Goal: Communication & Community: Answer question/provide support

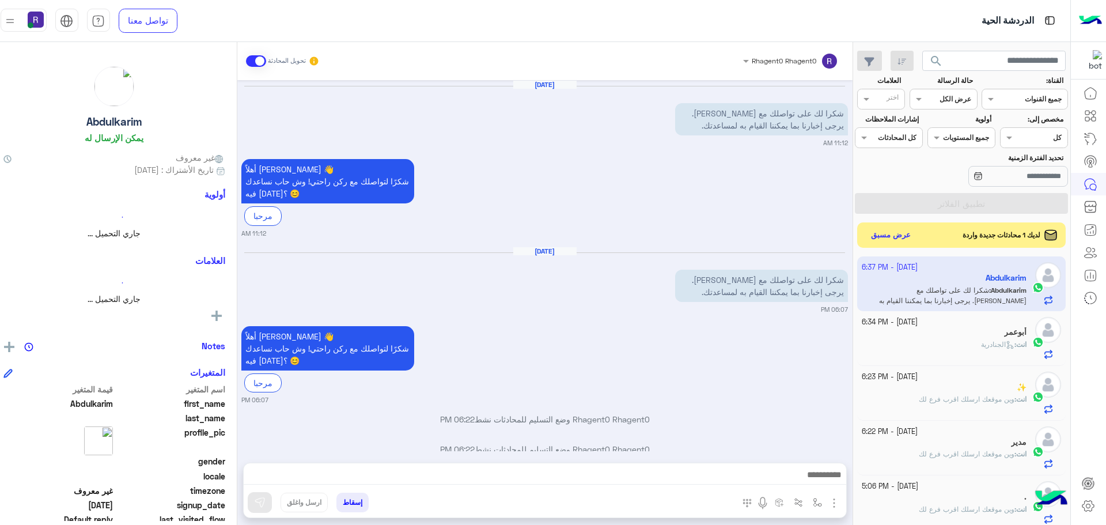
scroll to position [479, 0]
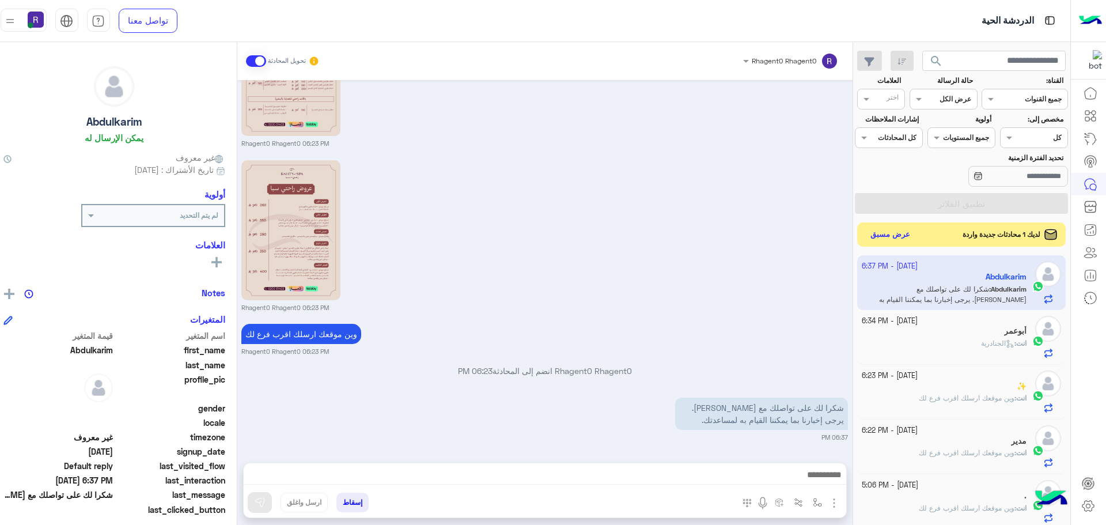
click at [903, 238] on button "عرض مسبق" at bounding box center [890, 235] width 48 height 16
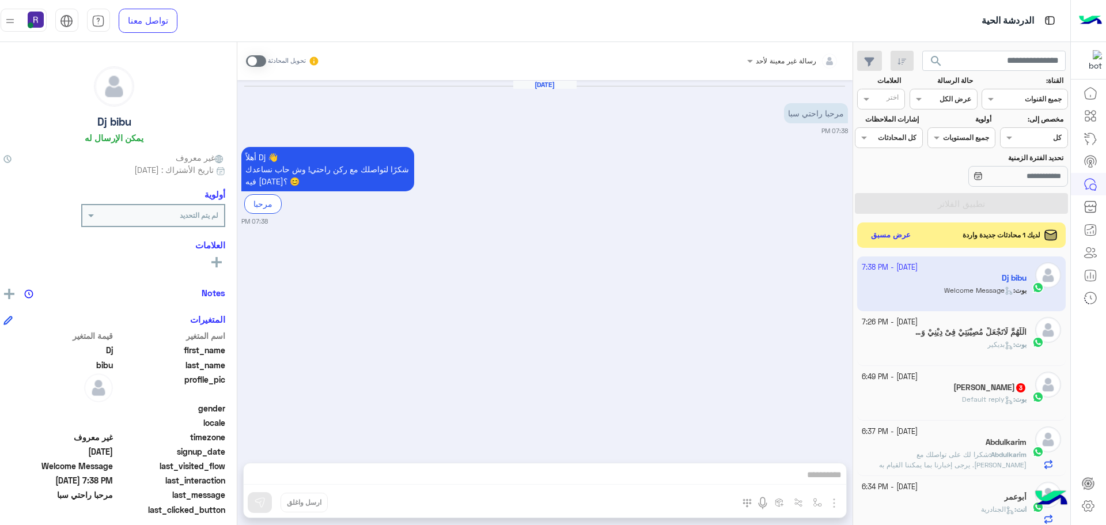
click at [930, 386] on div "Sohail 3" at bounding box center [944, 388] width 165 height 12
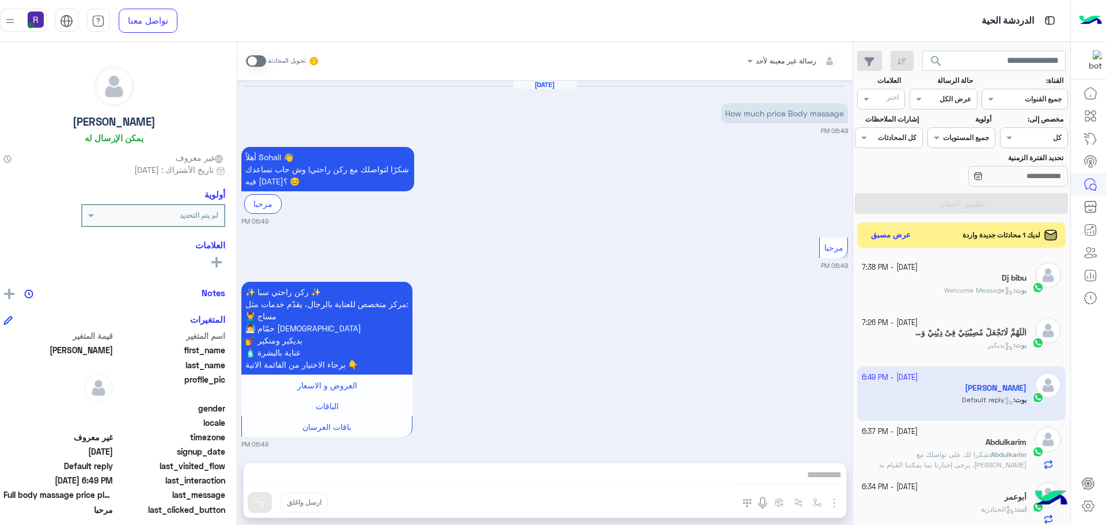
scroll to position [141, 0]
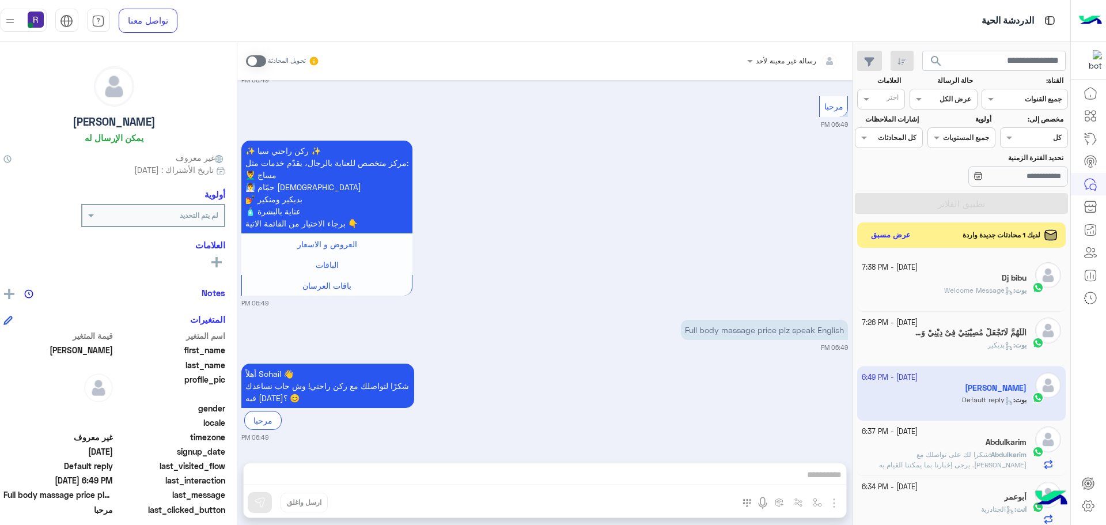
drag, startPoint x: 733, startPoint y: 240, endPoint x: 744, endPoint y: 264, distance: 26.8
click at [733, 240] on div "✨ ركن راحتي سبا ✨ مركز متخصص للعناية بالرجال، يقدّم خدمات مثل: 💆‍♂️ مساج 🧖‍♂️ ح…" at bounding box center [544, 223] width 606 height 170
click at [899, 331] on div "الْلَّهُمَّ لَاتَجْعَلْ مُصِيْبَتِيْ فِىْ دِيْنِيْ وَلَاتَجْعَلْ الْدُّنْيَ 9" at bounding box center [944, 334] width 165 height 12
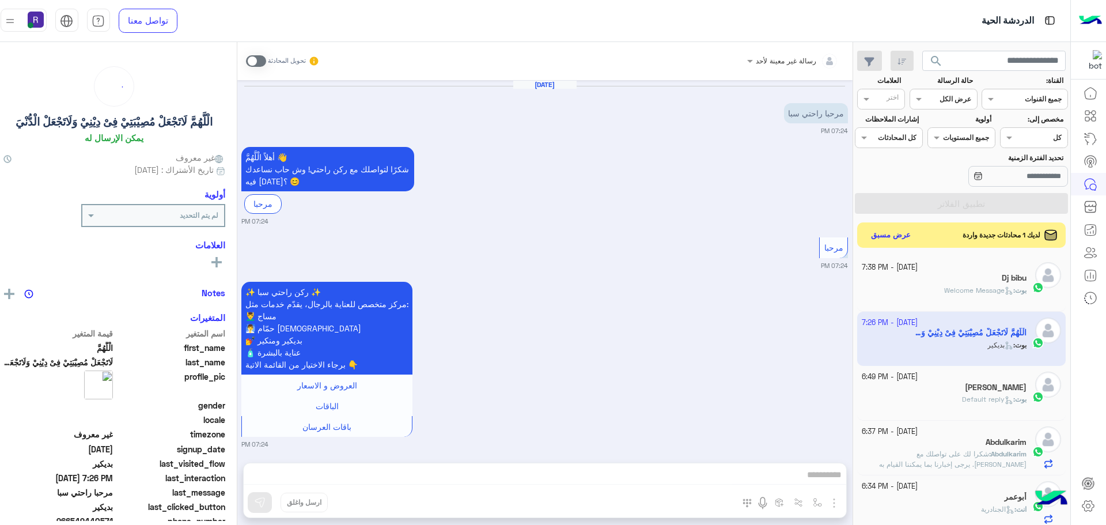
scroll to position [1722, 0]
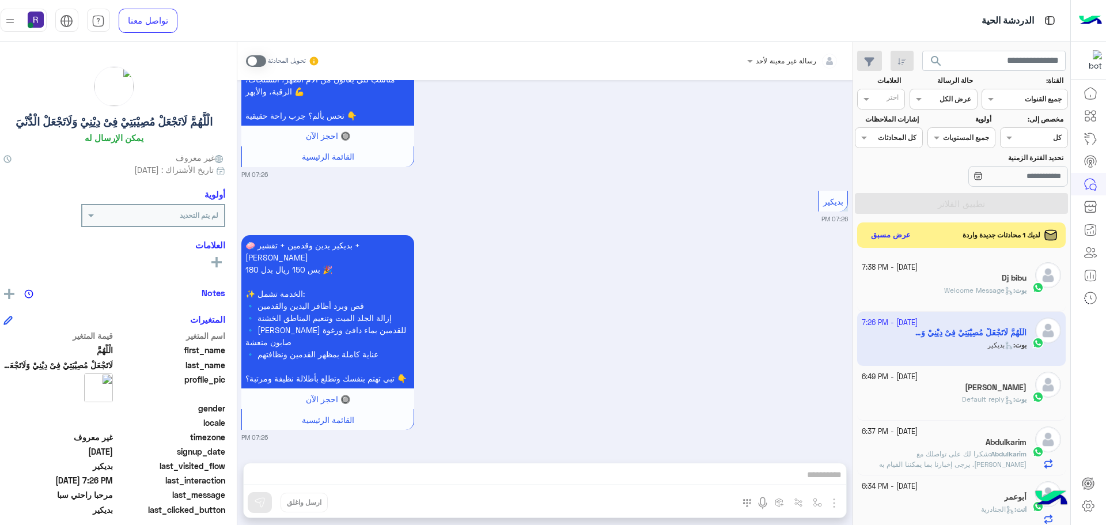
click at [261, 60] on span at bounding box center [256, 61] width 20 height 12
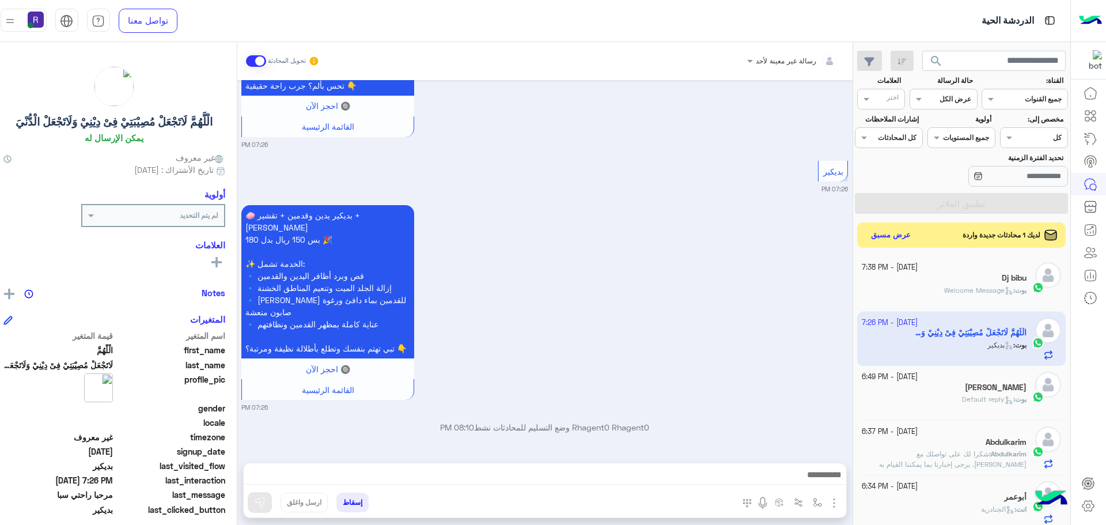
click at [833, 505] on img "button" at bounding box center [834, 503] width 14 height 14
click at [819, 483] on span "الصور" at bounding box center [811, 477] width 21 height 13
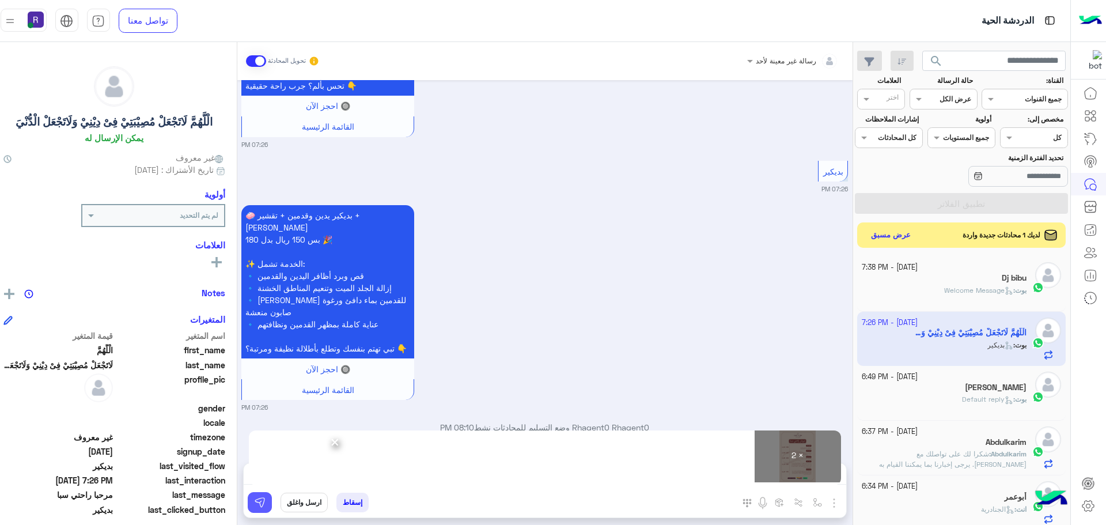
click at [265, 503] on button at bounding box center [260, 502] width 24 height 21
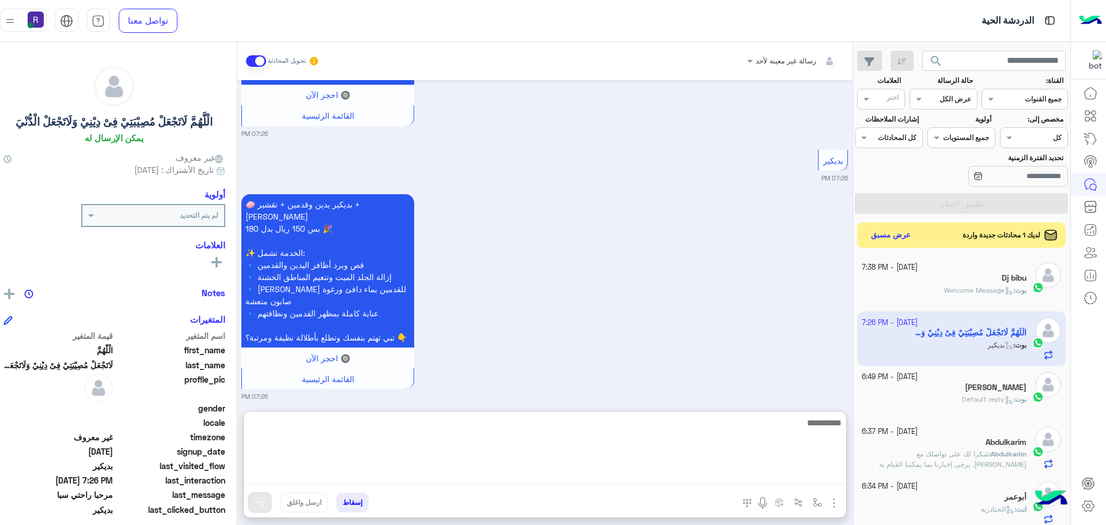
paste textarea "**********"
type textarea "**********"
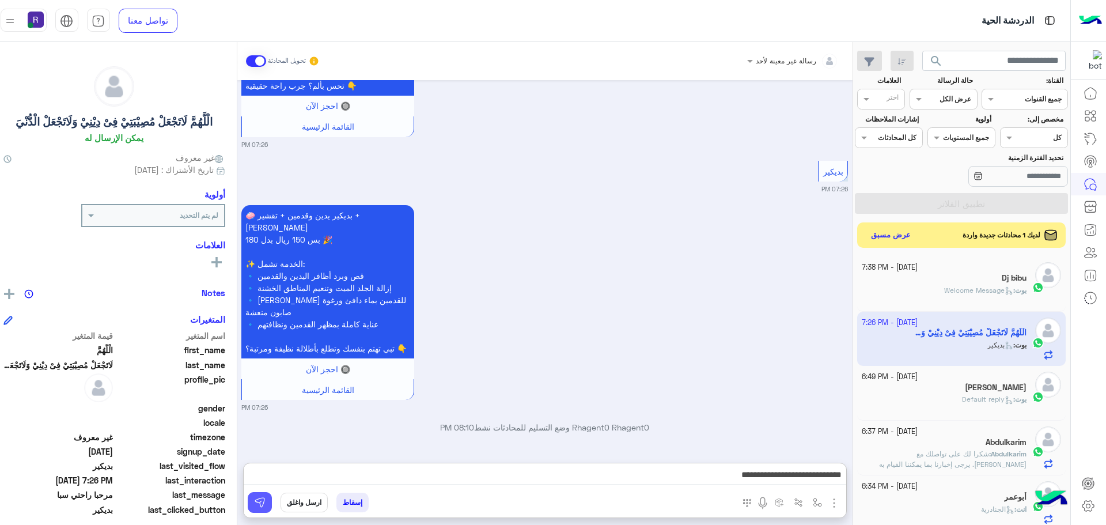
click at [268, 503] on button at bounding box center [260, 502] width 24 height 21
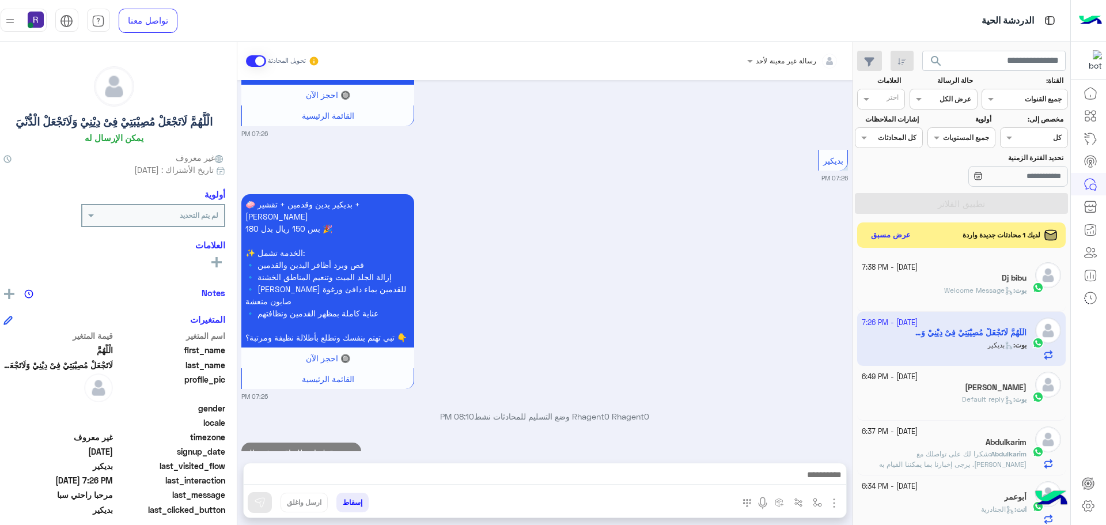
scroll to position [1796, 0]
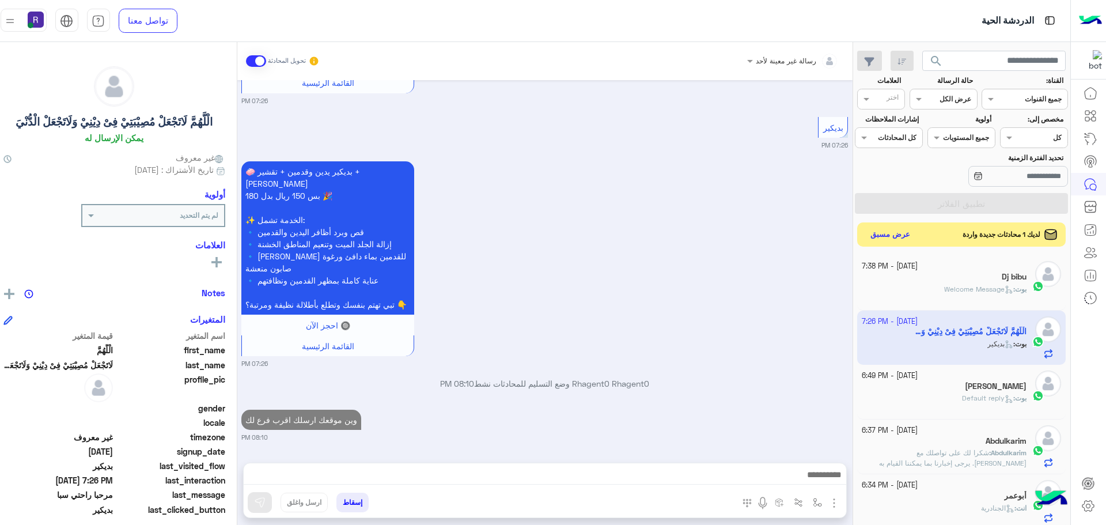
click at [896, 238] on button "عرض مسبق" at bounding box center [890, 235] width 48 height 16
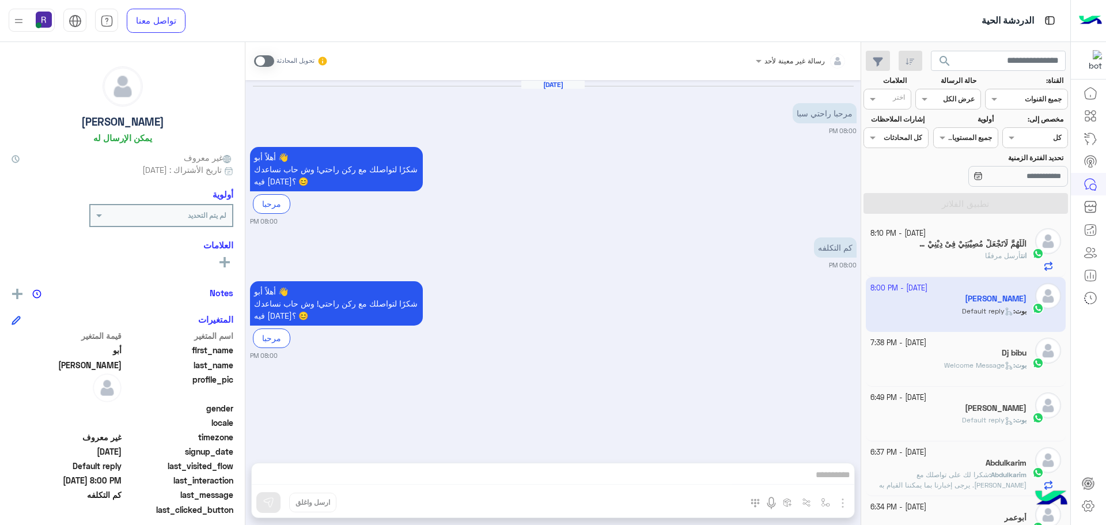
click at [261, 60] on span at bounding box center [264, 61] width 20 height 12
click at [836, 501] on img "button" at bounding box center [843, 503] width 14 height 14
click at [822, 478] on button "الصور" at bounding box center [825, 477] width 49 height 23
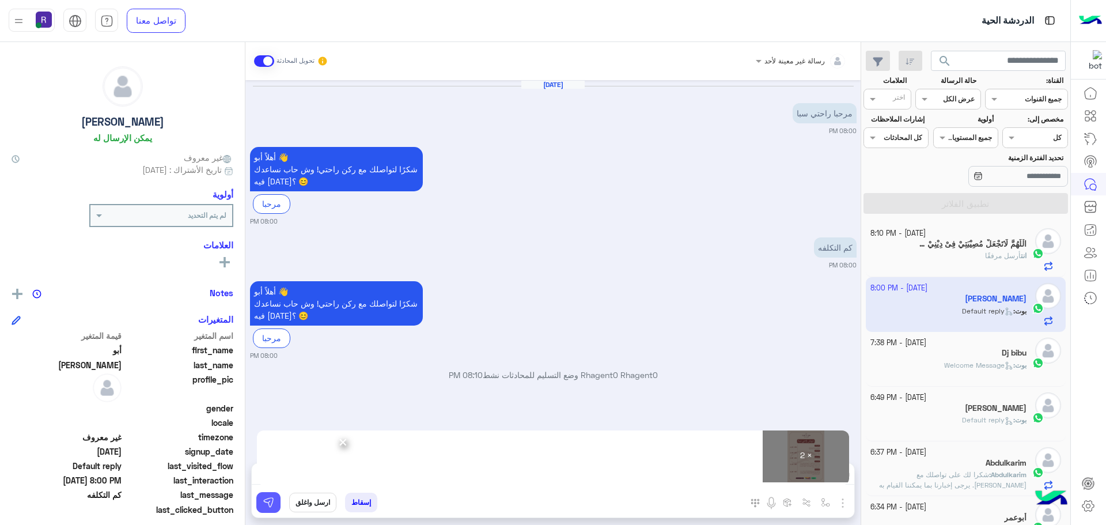
click at [256, 509] on button at bounding box center [268, 502] width 24 height 21
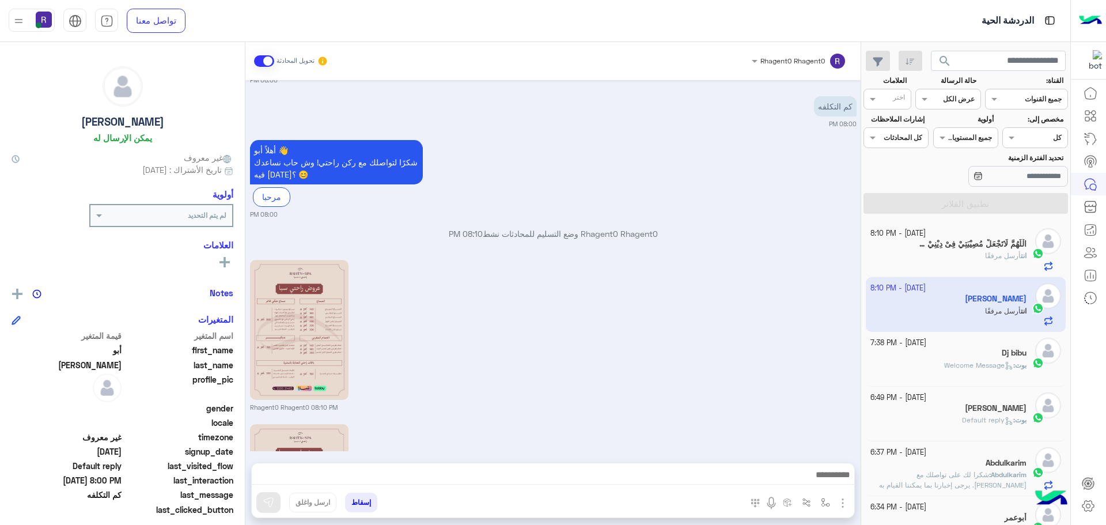
scroll to position [305, 0]
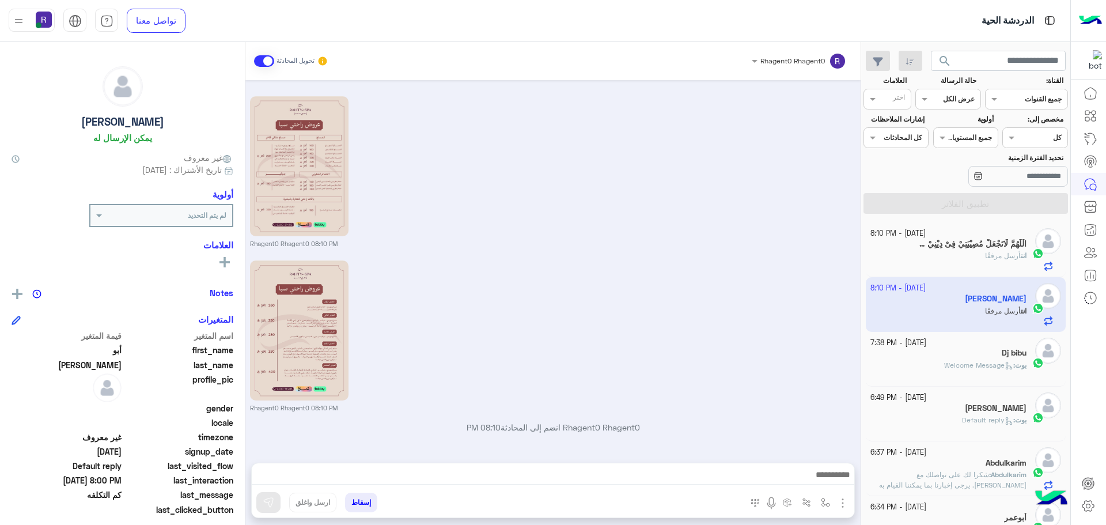
click at [943, 370] on div "بوت : Welcome Message" at bounding box center [948, 370] width 157 height 20
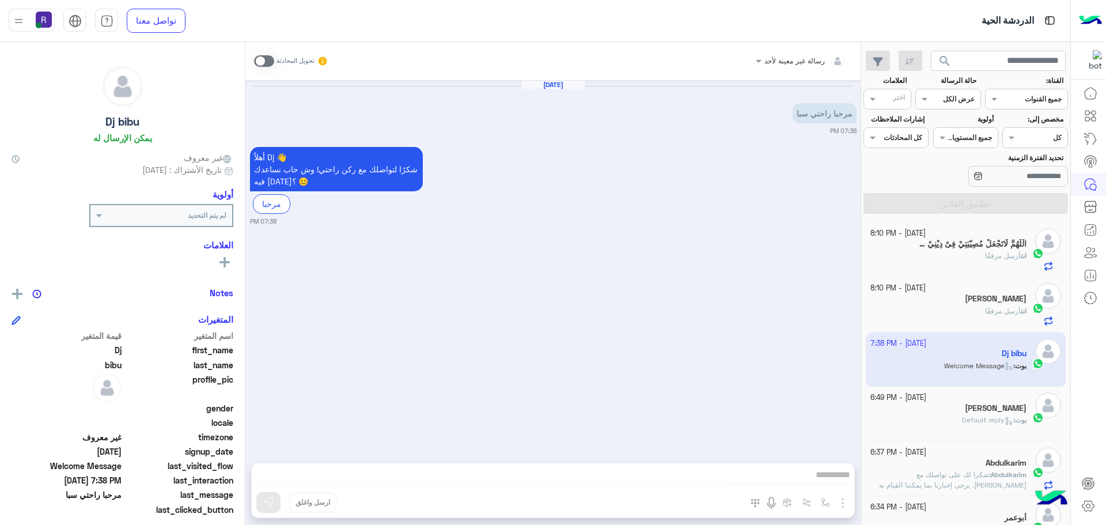
click at [260, 65] on span at bounding box center [264, 61] width 20 height 12
click at [260, 60] on span at bounding box center [264, 61] width 20 height 12
click at [259, 62] on span at bounding box center [264, 61] width 20 height 12
click at [257, 62] on span at bounding box center [264, 61] width 20 height 12
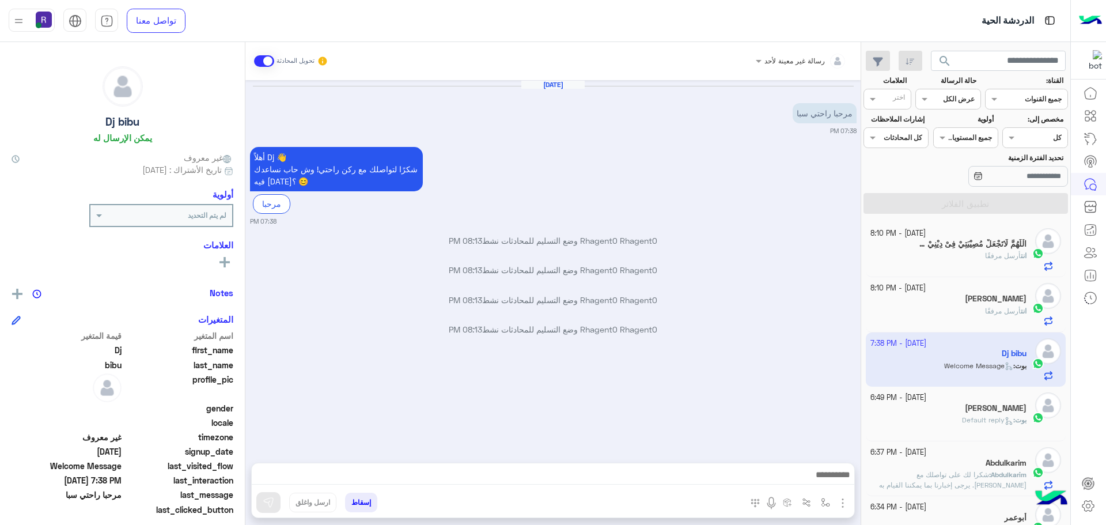
click at [836, 502] on img "button" at bounding box center [843, 503] width 14 height 14
click at [817, 481] on span "الصور" at bounding box center [820, 477] width 21 height 13
click at [263, 505] on img at bounding box center [269, 502] width 12 height 12
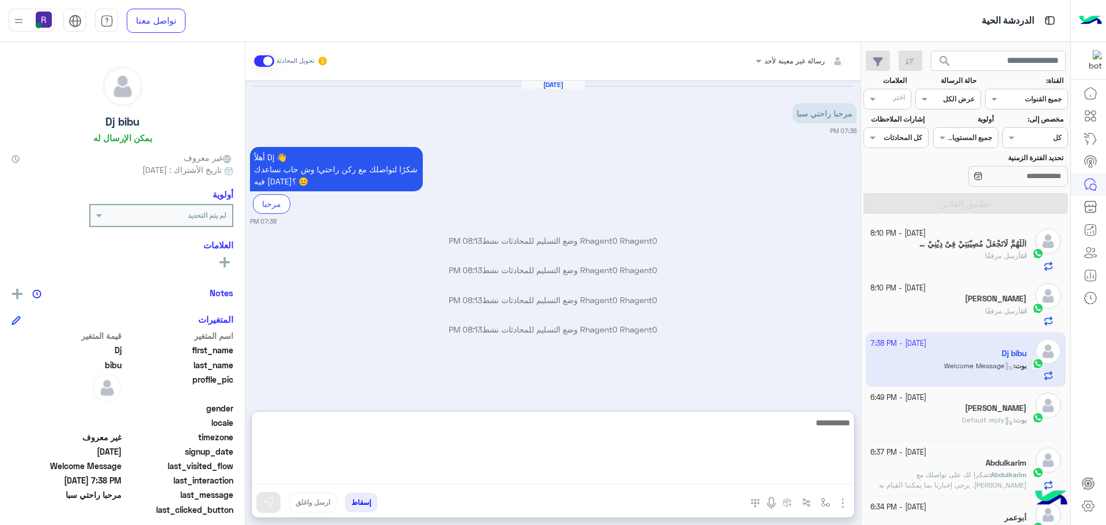
paste textarea "**********"
type textarea "**********"
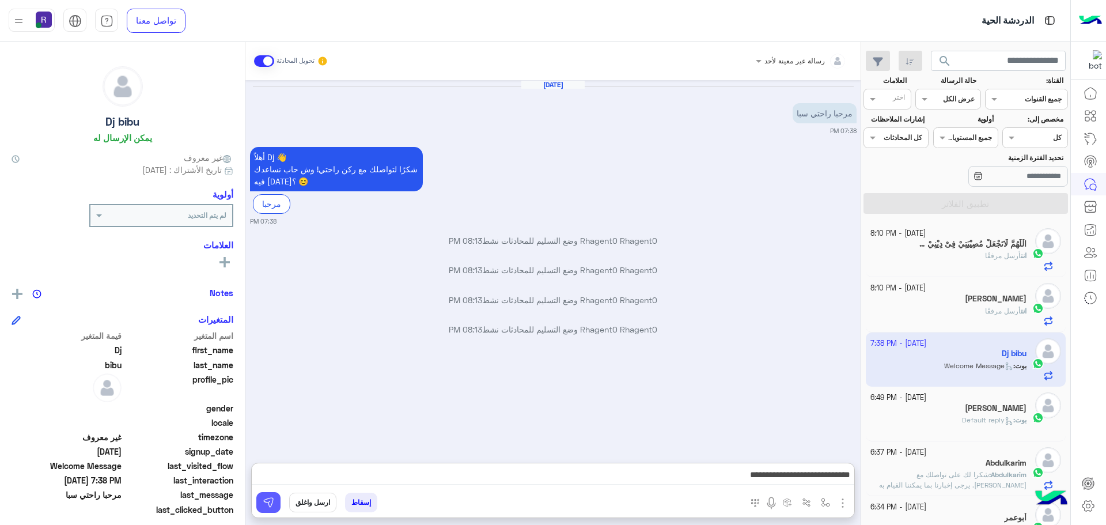
click at [263, 498] on img at bounding box center [269, 502] width 12 height 12
click at [971, 415] on span "Default reply" at bounding box center [987, 419] width 51 height 9
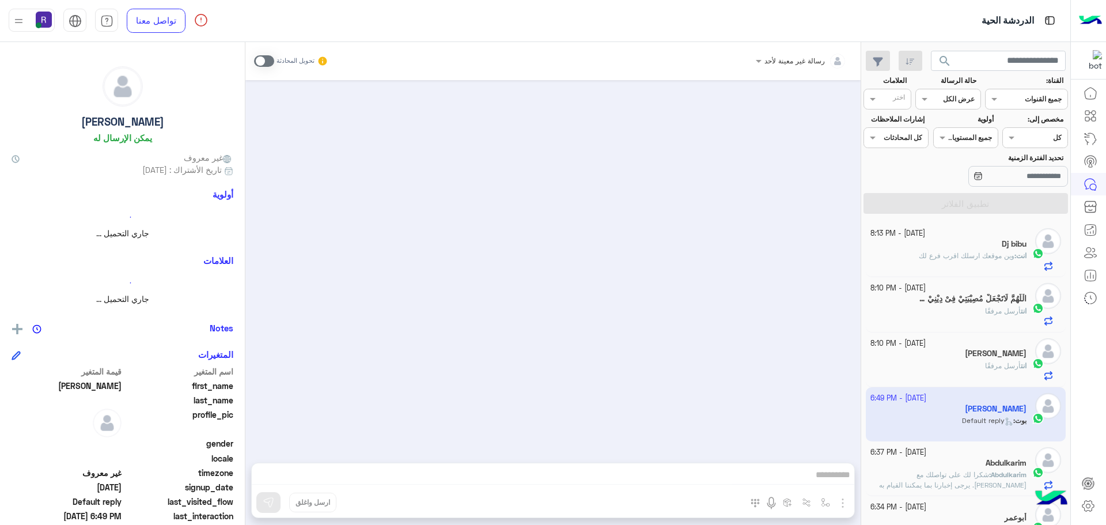
click at [963, 260] on span "وين موقعك ارسلك اقرب فرع لك" at bounding box center [967, 255] width 96 height 9
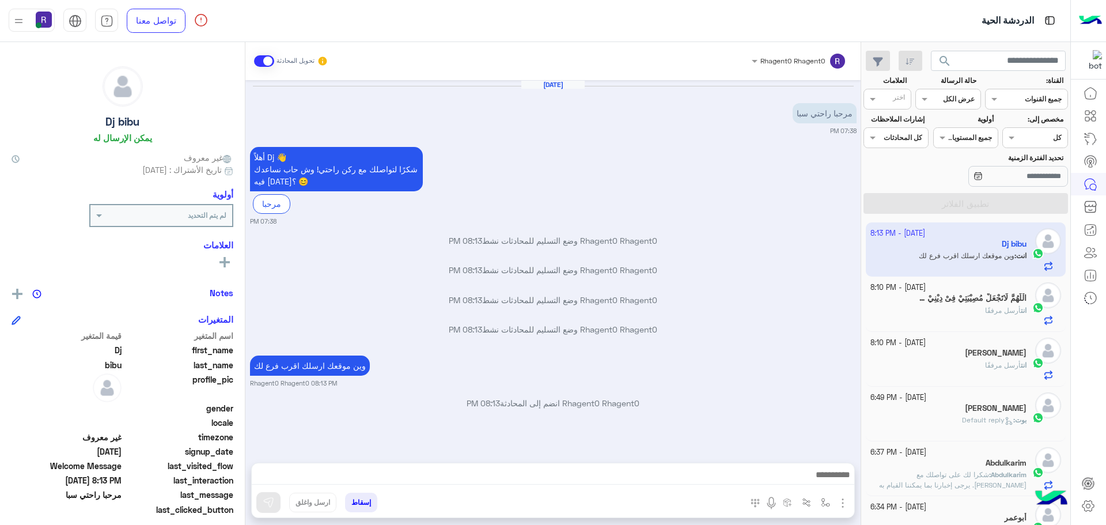
click at [949, 327] on div "[DATE] - 8:10 PM الْلَّهُمَّ لَاتَجْعَلْ مُصِيْبَتِيْ فِىْ دِيْنِيْ وَلَاتَجْعَ…" at bounding box center [966, 303] width 200 height 55
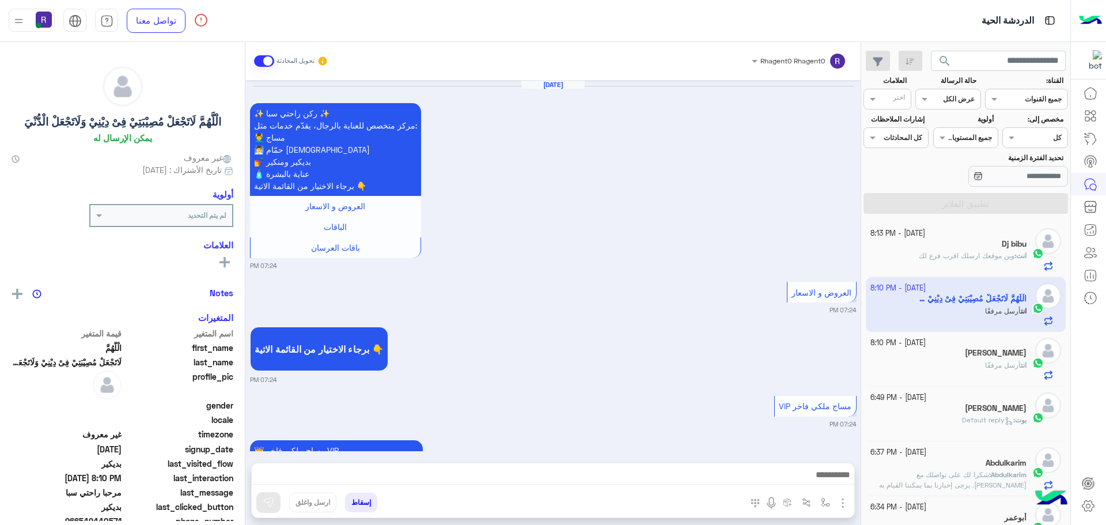
scroll to position [1974, 0]
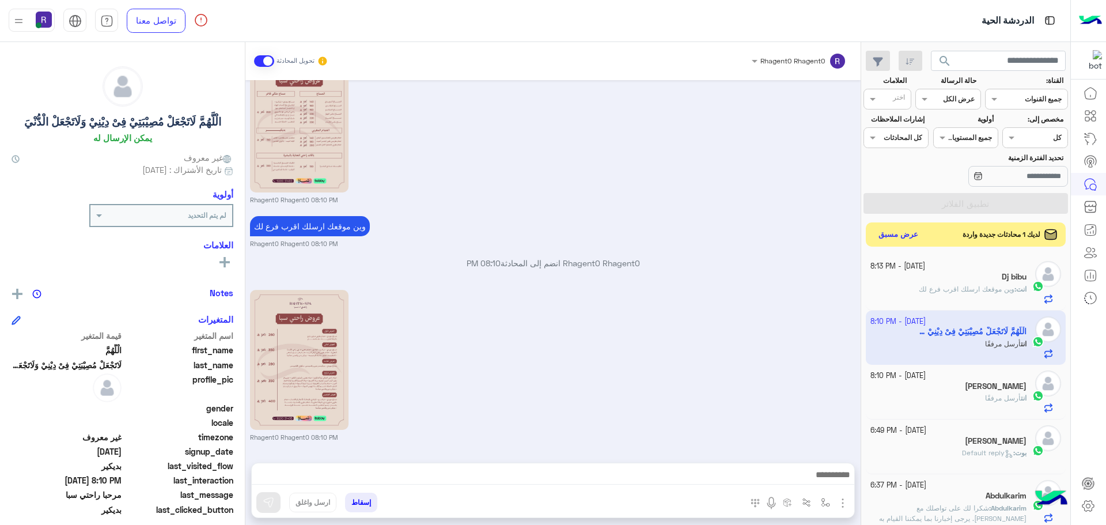
click at [893, 232] on button "عرض مسبق" at bounding box center [898, 235] width 48 height 16
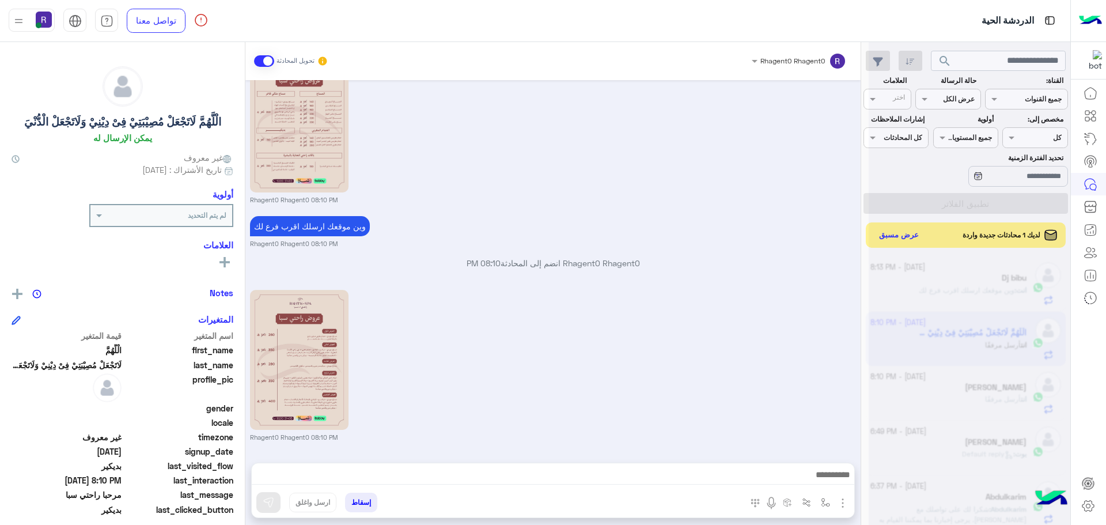
click at [904, 233] on div at bounding box center [970, 267] width 202 height 525
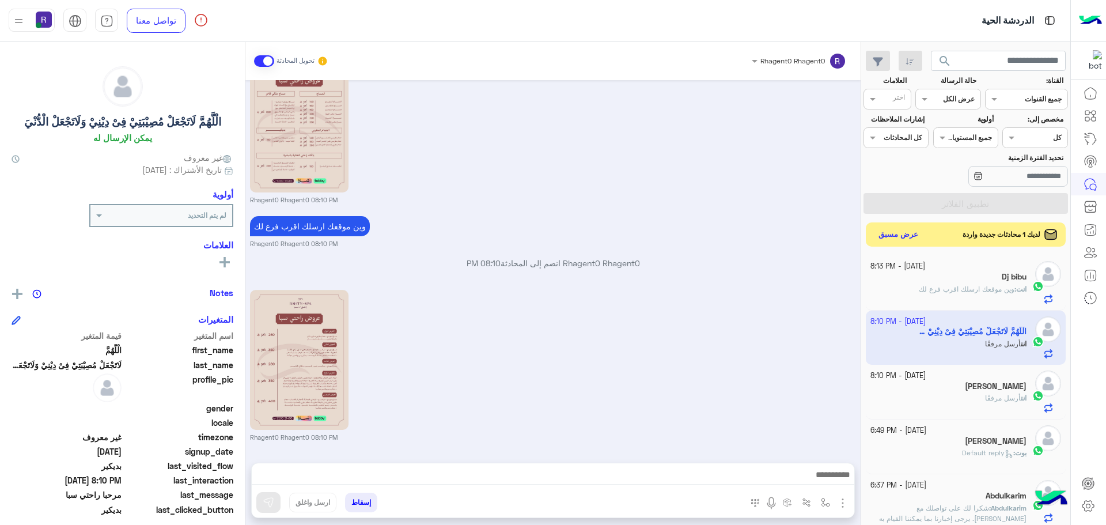
click at [904, 233] on button "عرض مسبق" at bounding box center [898, 235] width 48 height 16
click at [886, 232] on button "عرض مسبق" at bounding box center [898, 235] width 48 height 16
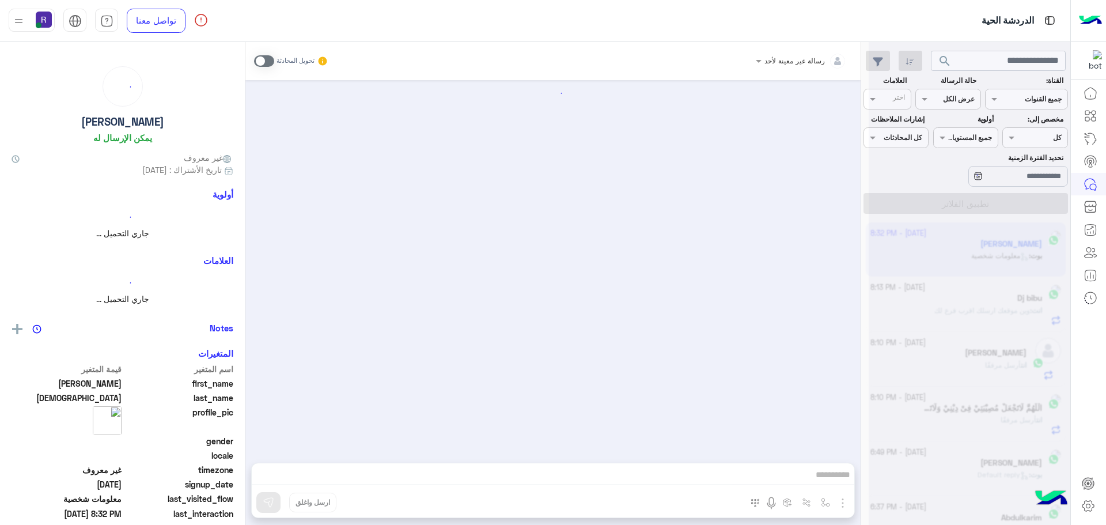
scroll to position [2091, 0]
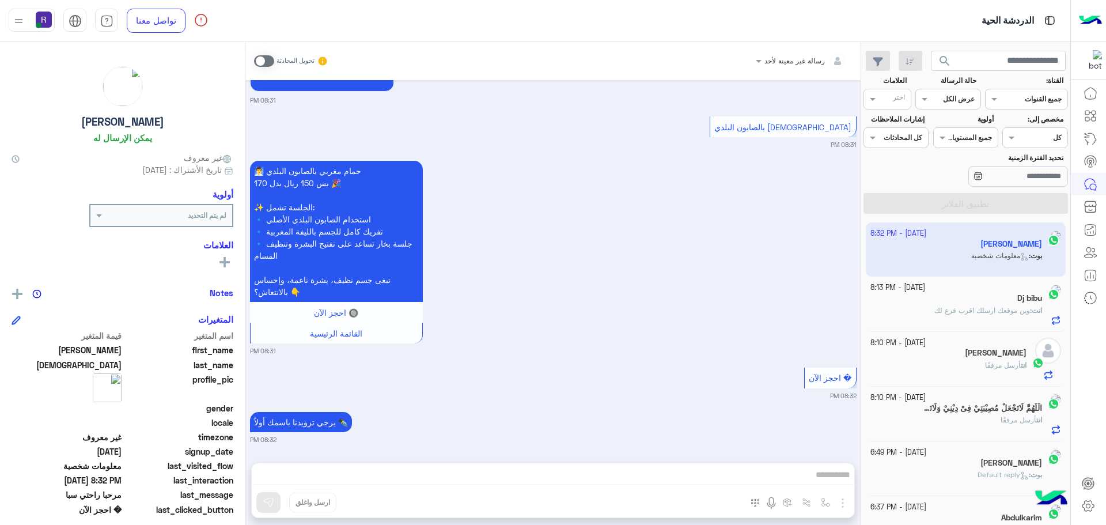
click at [412, 429] on div "يرجي تزويدنا باسمك أولاً ✒️ 08:32 PM" at bounding box center [553, 426] width 606 height 35
click at [257, 62] on span at bounding box center [264, 61] width 20 height 12
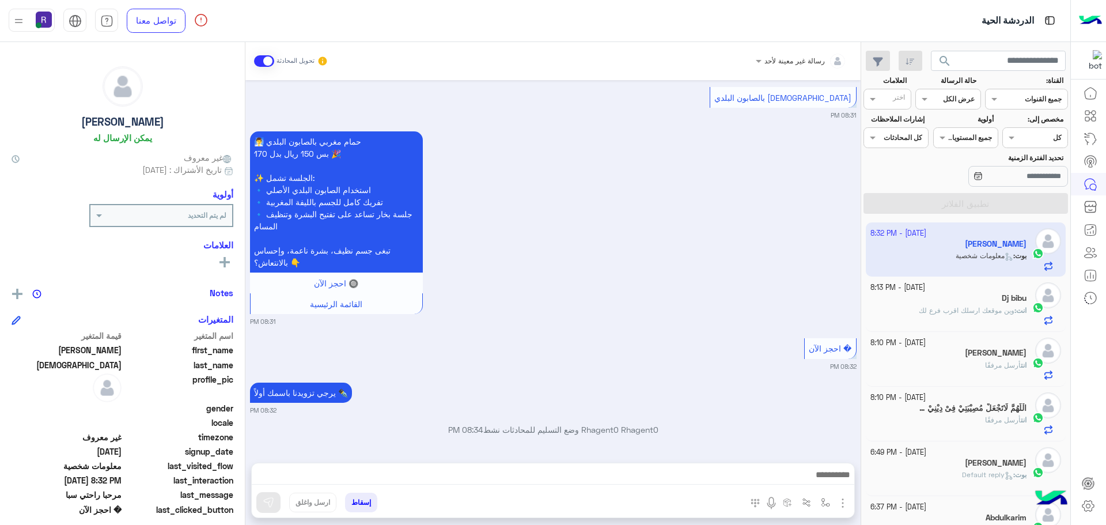
click at [836, 499] on img "button" at bounding box center [843, 503] width 14 height 14
click at [824, 482] on button "الصور" at bounding box center [825, 477] width 49 height 23
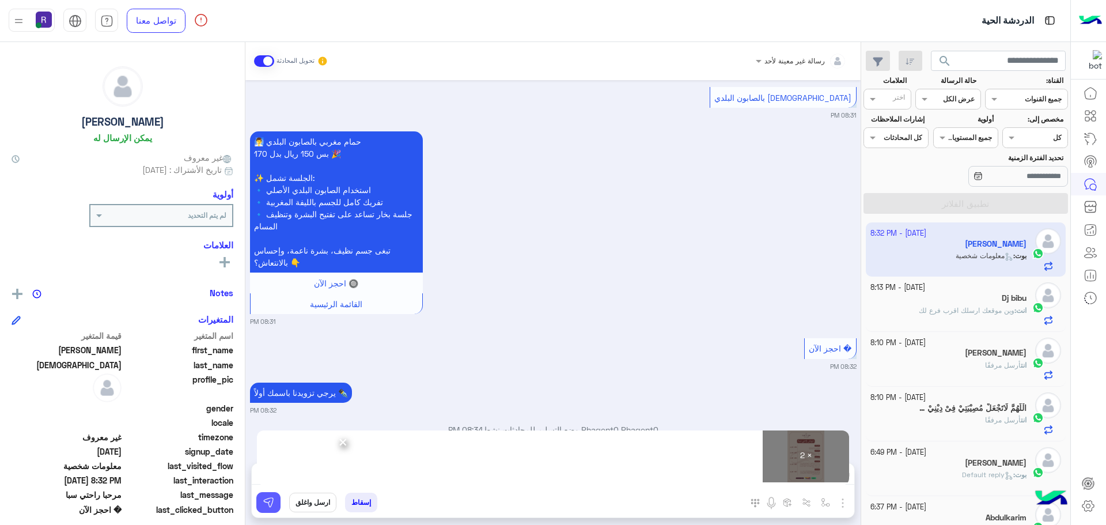
click at [263, 506] on img at bounding box center [269, 502] width 12 height 12
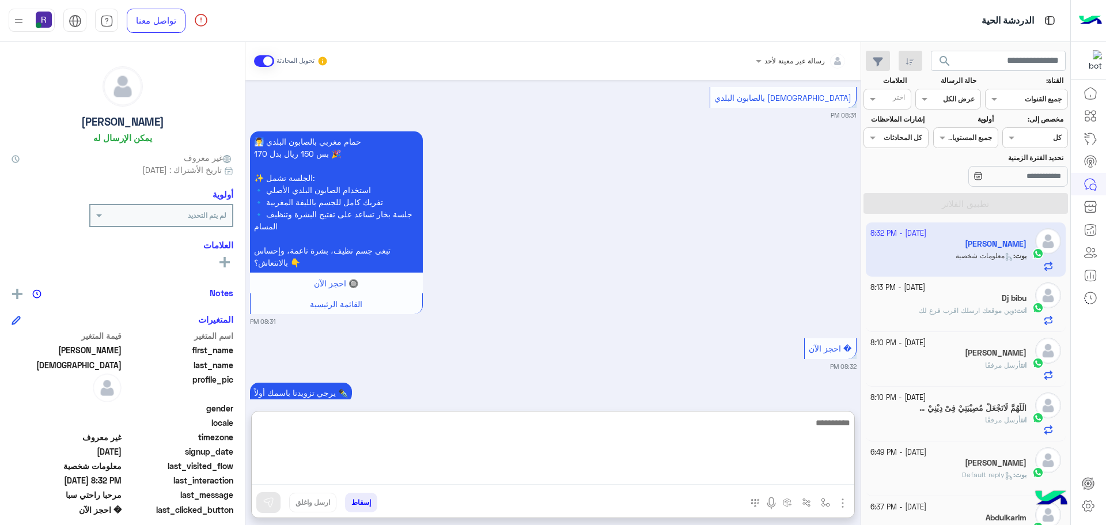
paste textarea "**********"
type textarea "**********"
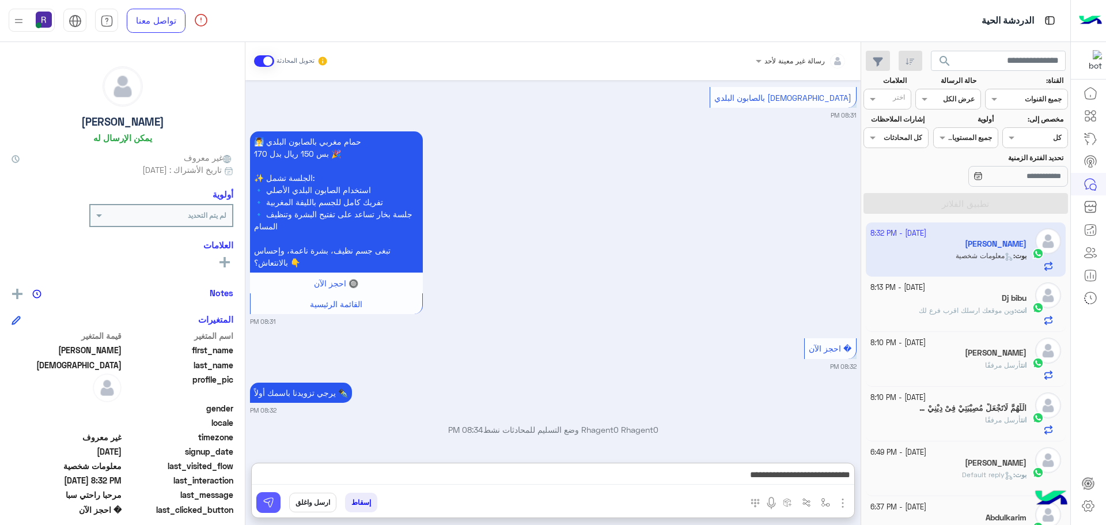
click at [263, 503] on img at bounding box center [269, 502] width 12 height 12
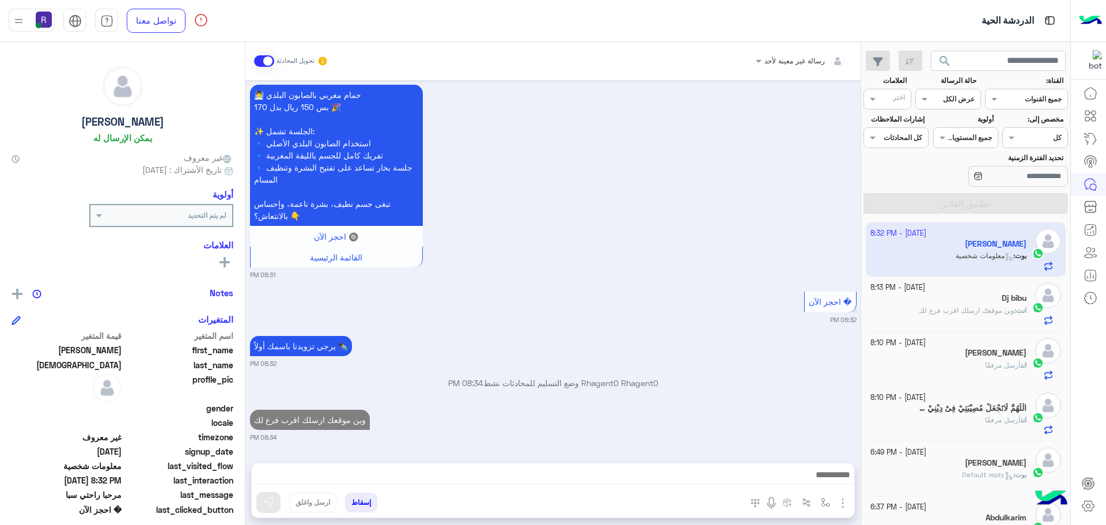
scroll to position [2165, 0]
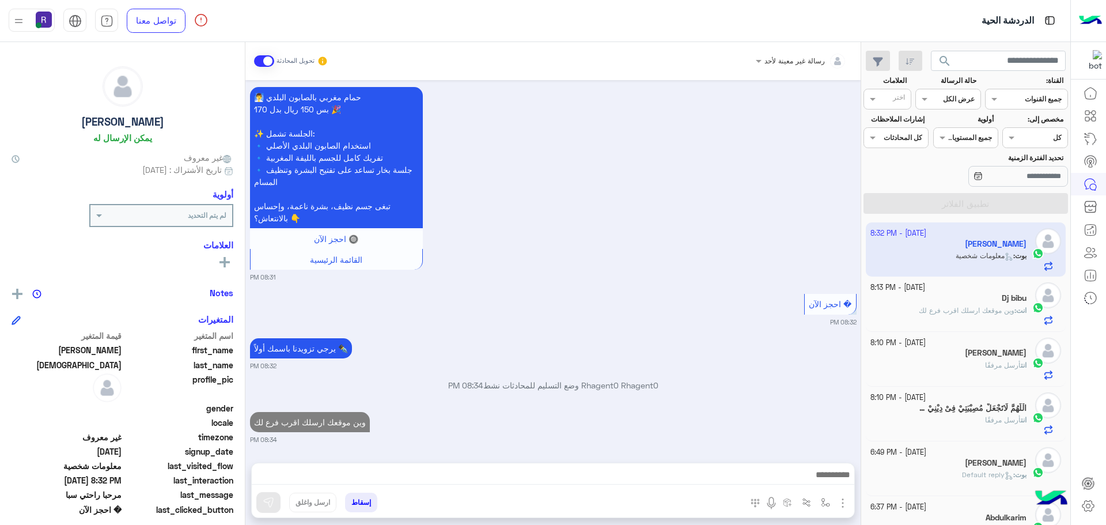
click at [943, 300] on div "Dj bibu" at bounding box center [948, 299] width 157 height 12
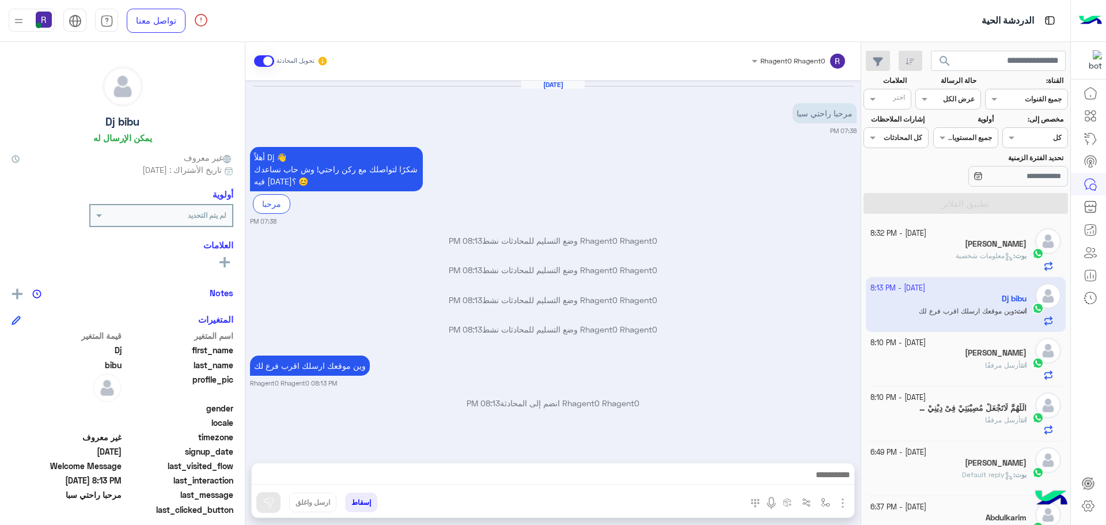
click at [950, 368] on div "انت أرسل مرفقًا" at bounding box center [948, 370] width 157 height 20
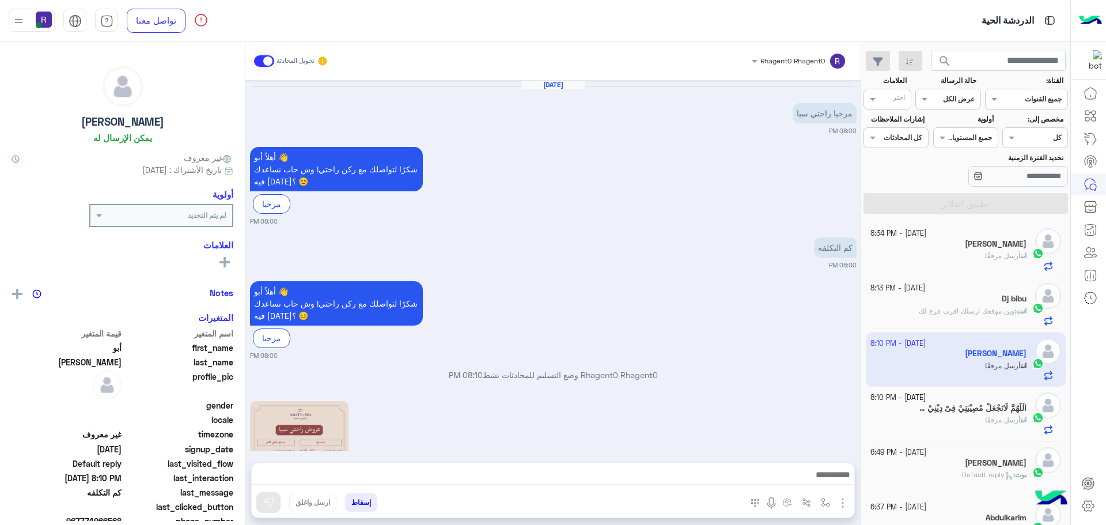
scroll to position [305, 0]
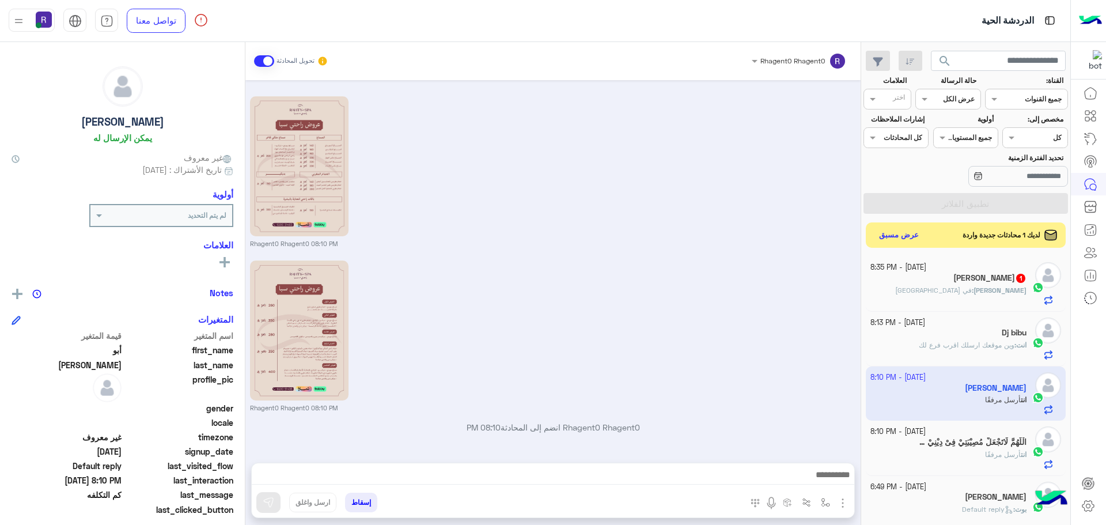
click at [961, 279] on h5 "[PERSON_NAME] 1" at bounding box center [989, 278] width 73 height 10
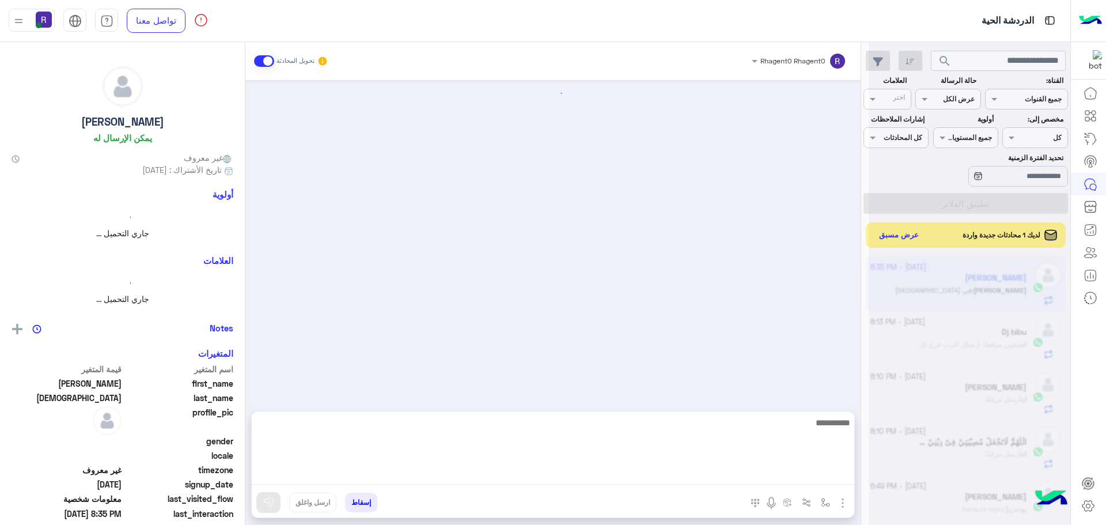
click at [403, 482] on textarea at bounding box center [553, 449] width 602 height 69
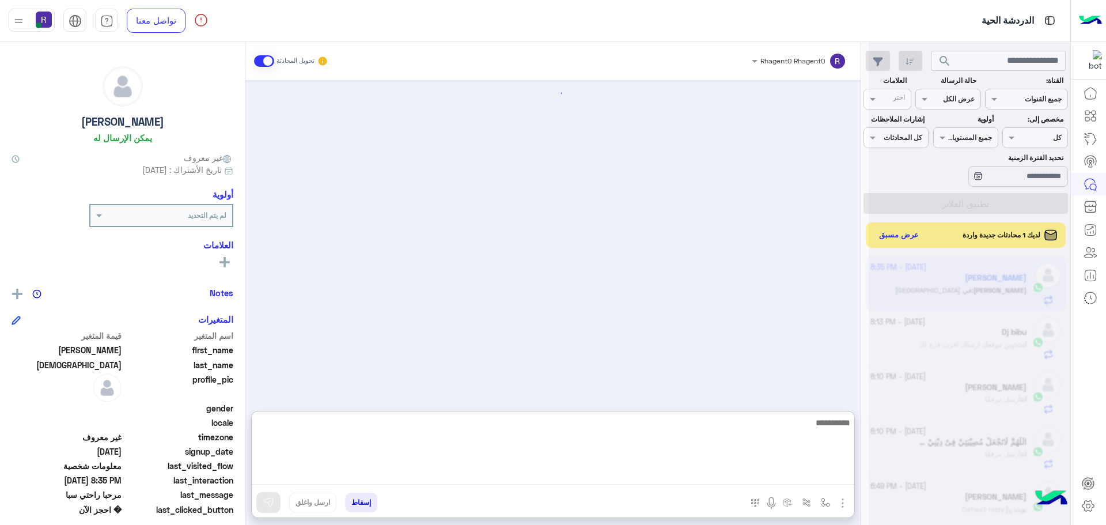
scroll to position [2012, 0]
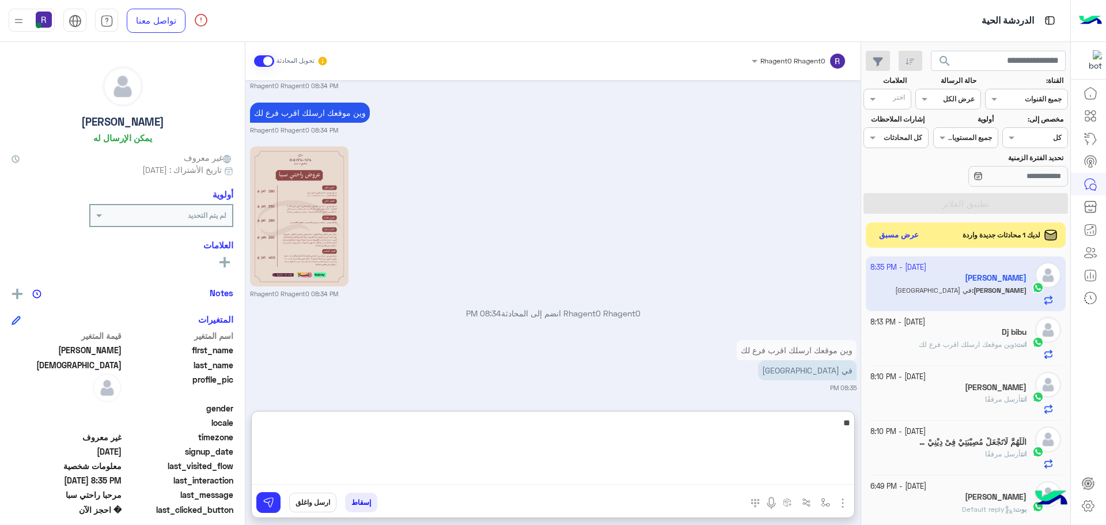
type textarea "**"
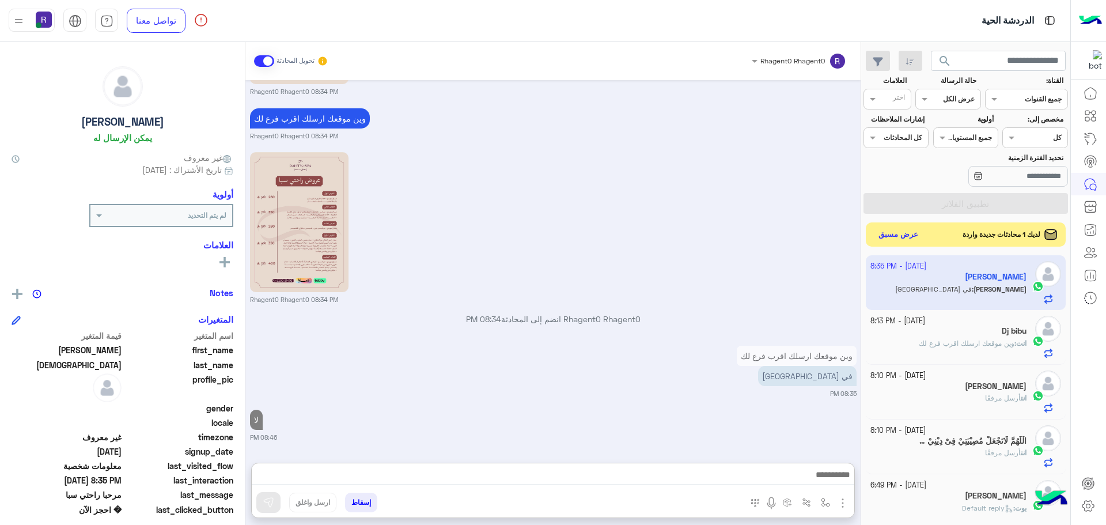
click at [904, 233] on button "عرض مسبق" at bounding box center [898, 235] width 48 height 16
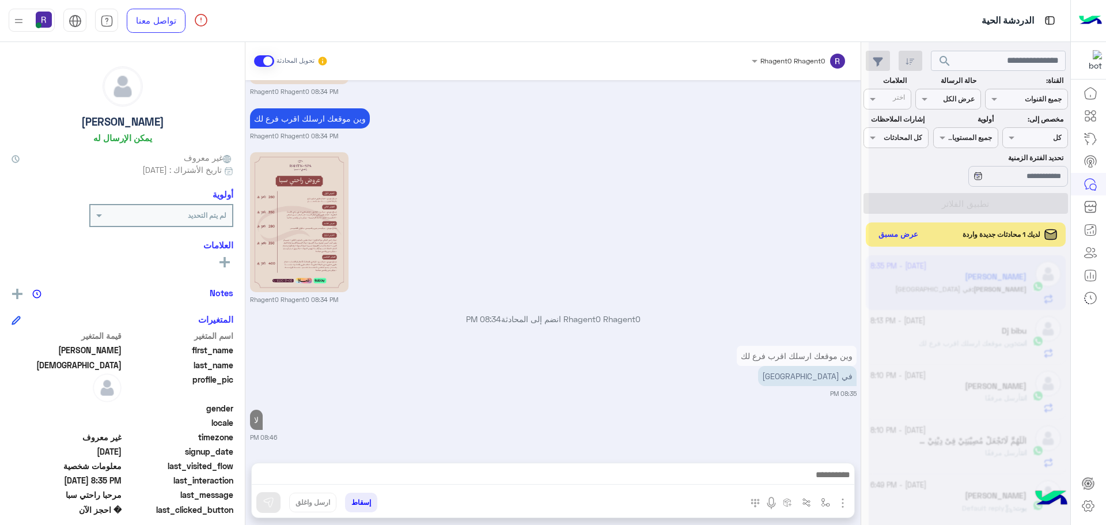
scroll to position [2004, 0]
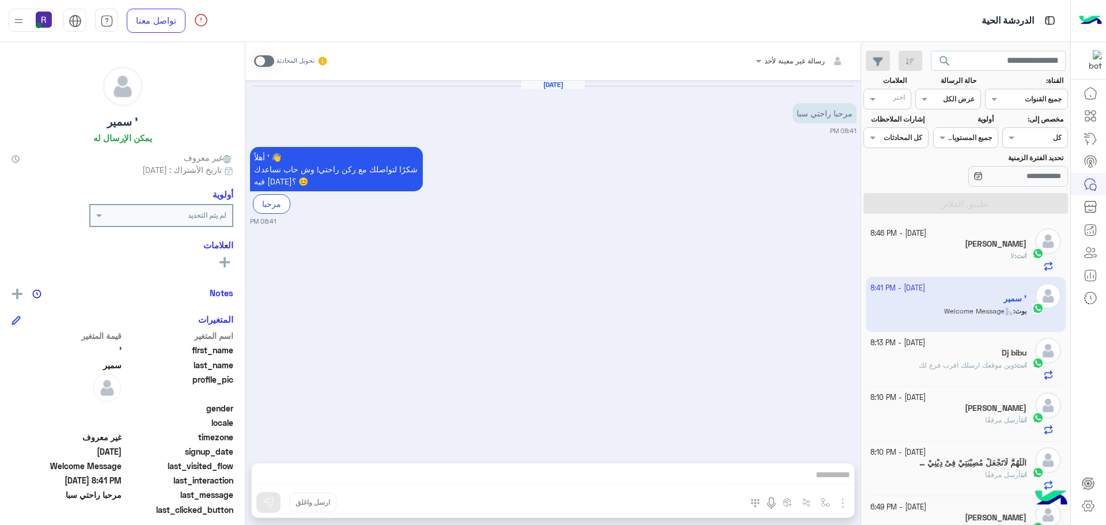
click at [257, 60] on span at bounding box center [264, 61] width 20 height 12
click at [263, 62] on span at bounding box center [264, 61] width 20 height 12
click at [257, 59] on span at bounding box center [264, 61] width 20 height 12
click at [836, 505] on img "button" at bounding box center [843, 503] width 14 height 14
click at [817, 479] on span "الصور" at bounding box center [820, 477] width 21 height 13
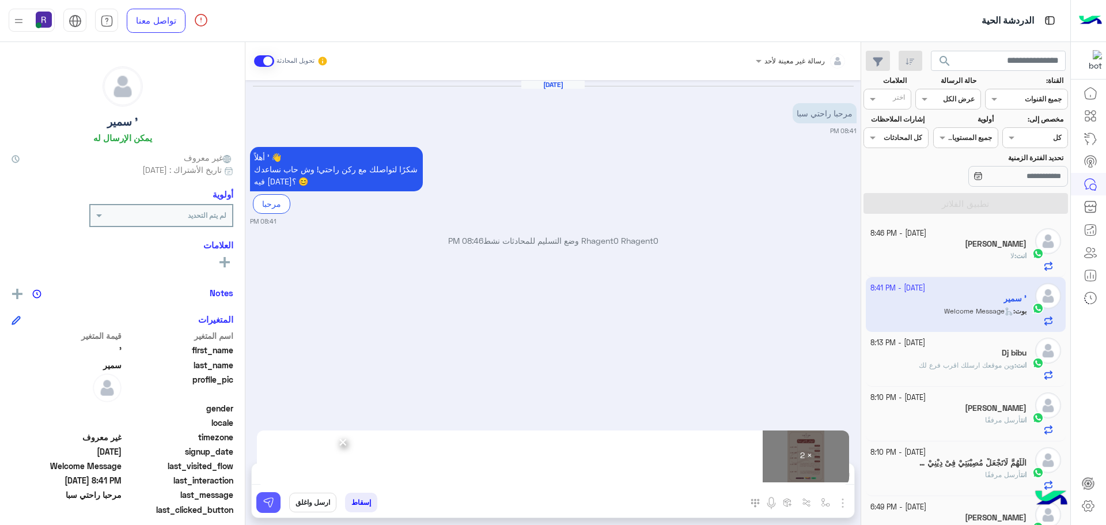
click at [263, 504] on img at bounding box center [269, 502] width 12 height 12
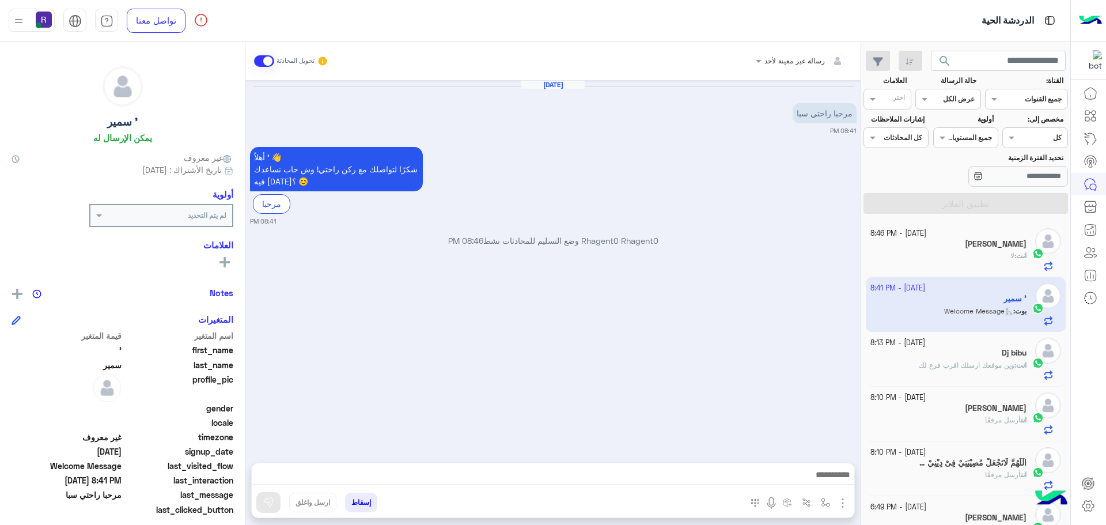
click at [998, 414] on div "[PERSON_NAME]" at bounding box center [948, 409] width 157 height 12
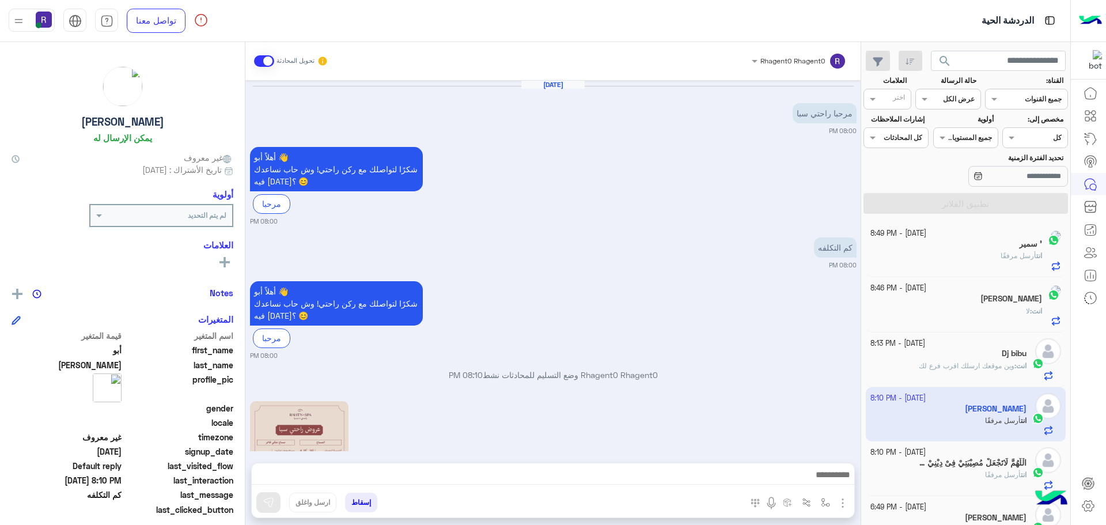
scroll to position [305, 0]
